Goal: Find specific page/section: Find specific page/section

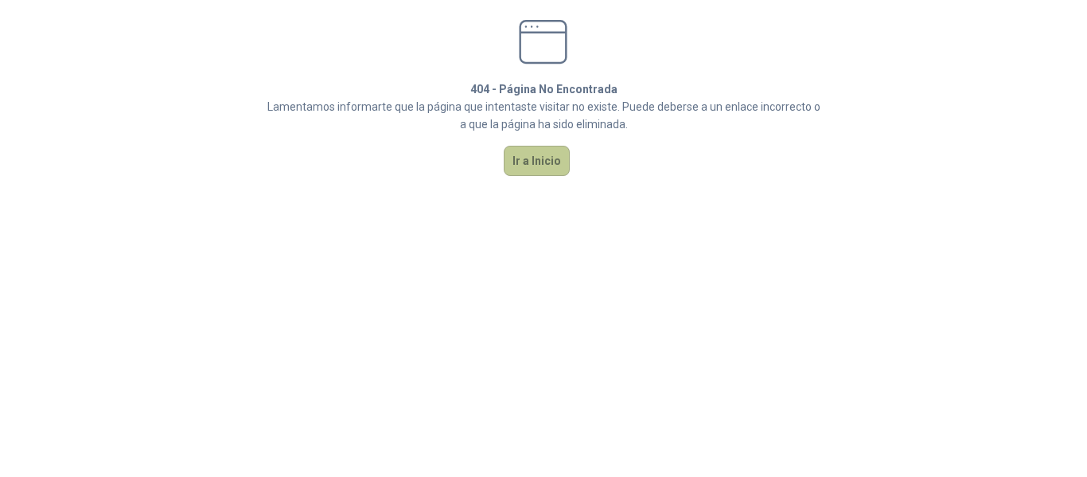
click at [530, 154] on button "Ir a Inicio" at bounding box center [537, 161] width 66 height 30
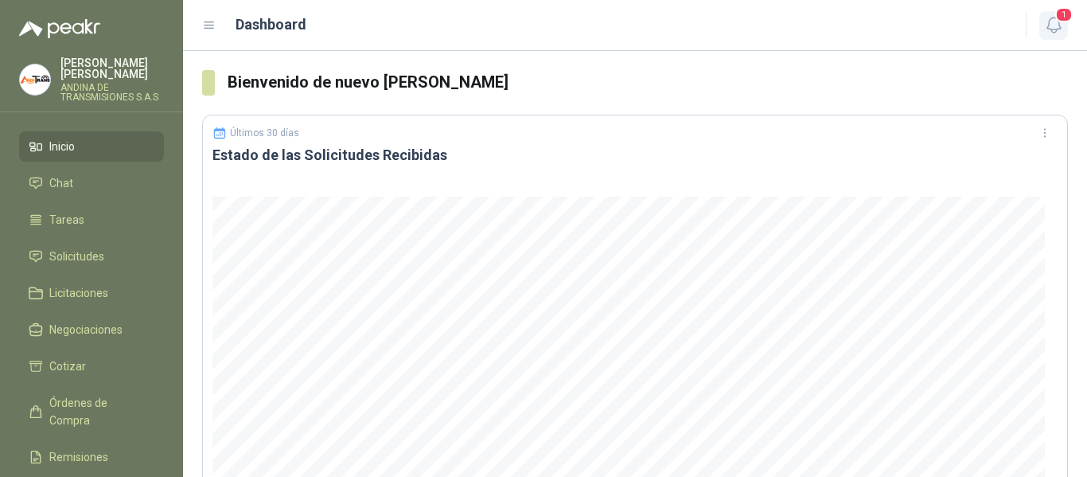
click at [1067, 21] on span "1" at bounding box center [1064, 14] width 18 height 15
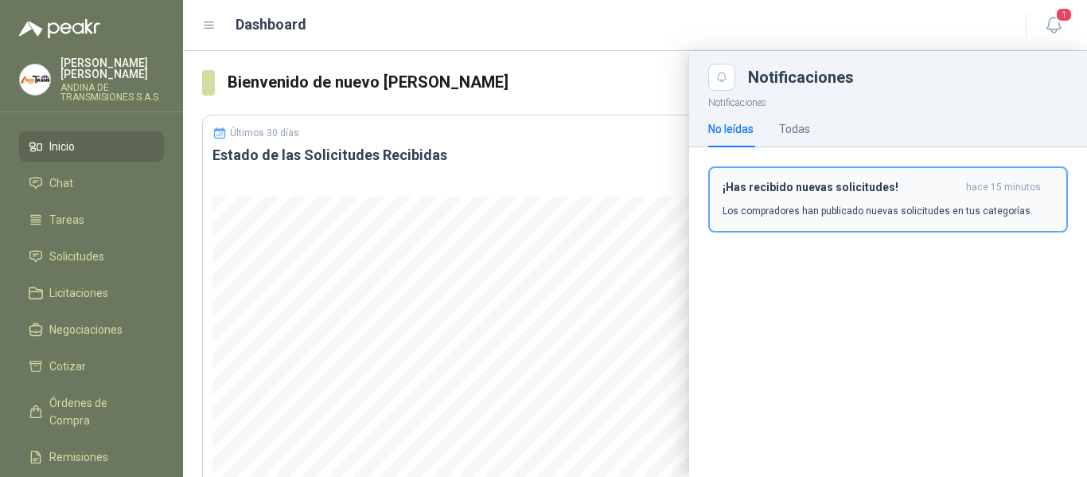
click at [944, 197] on div "¡Has recibido nuevas solicitudes! hace 15 minutos Los compradores han publicado…" at bounding box center [888, 199] width 331 height 37
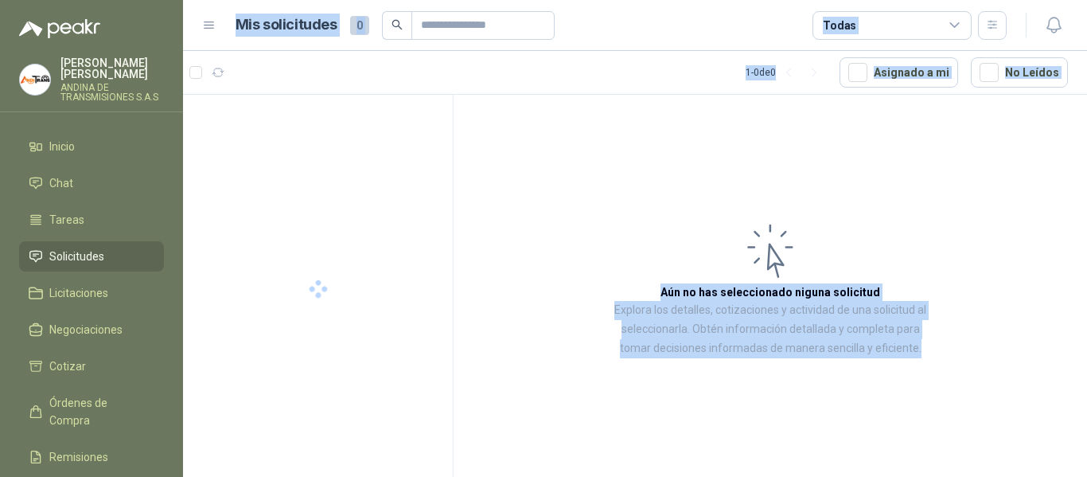
drag, startPoint x: 586, startPoint y: 80, endPoint x: 284, endPoint y: 91, distance: 301.8
click at [629, 21] on article "Mis solicitudes 0 Todas" at bounding box center [622, 25] width 772 height 29
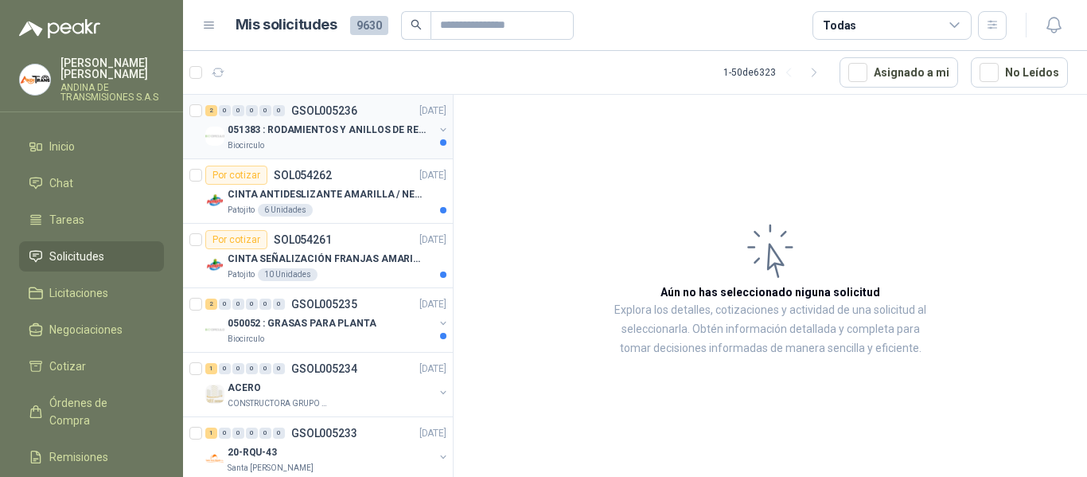
click at [365, 146] on div "Biocirculo" at bounding box center [331, 145] width 206 height 13
